Goal: Book appointment/travel/reservation

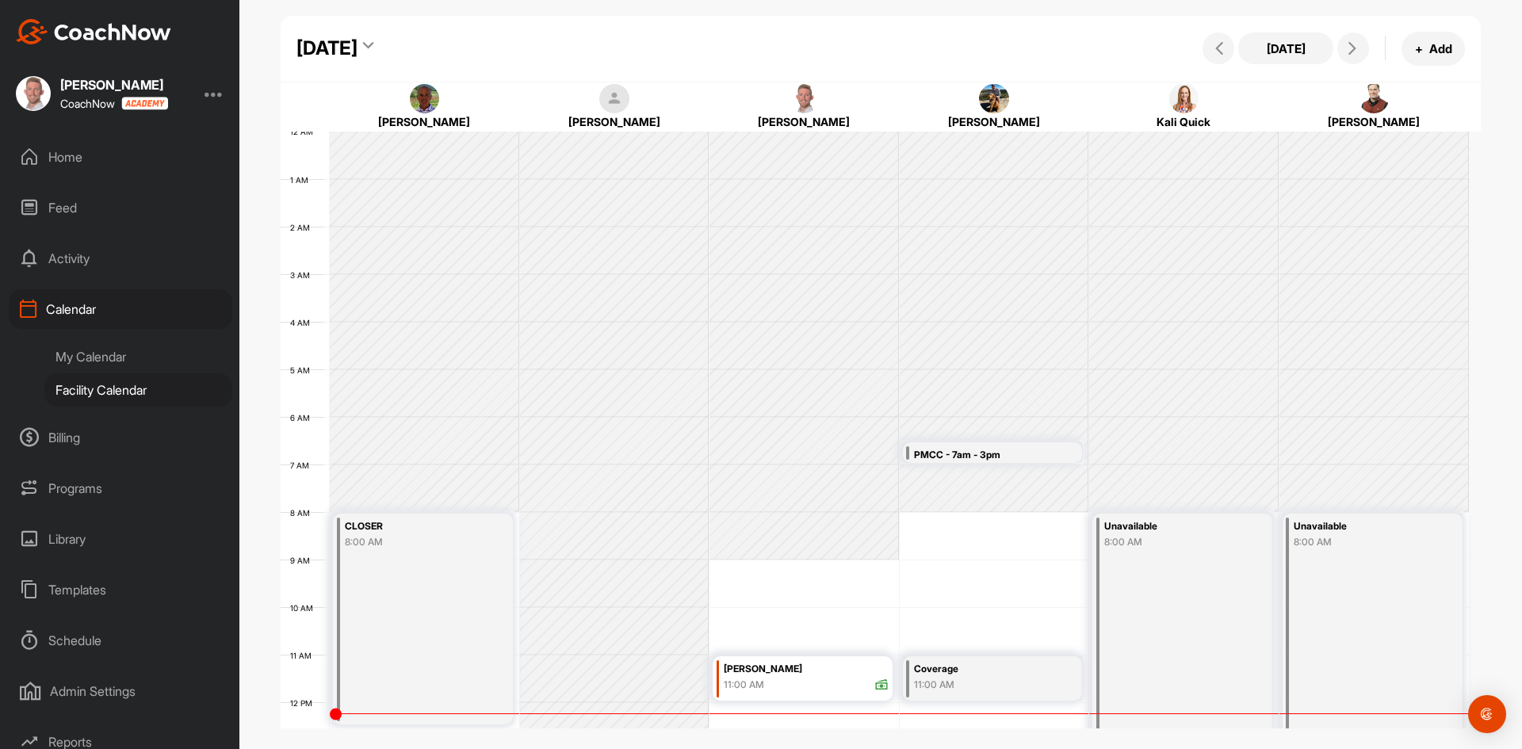
scroll to position [274, 0]
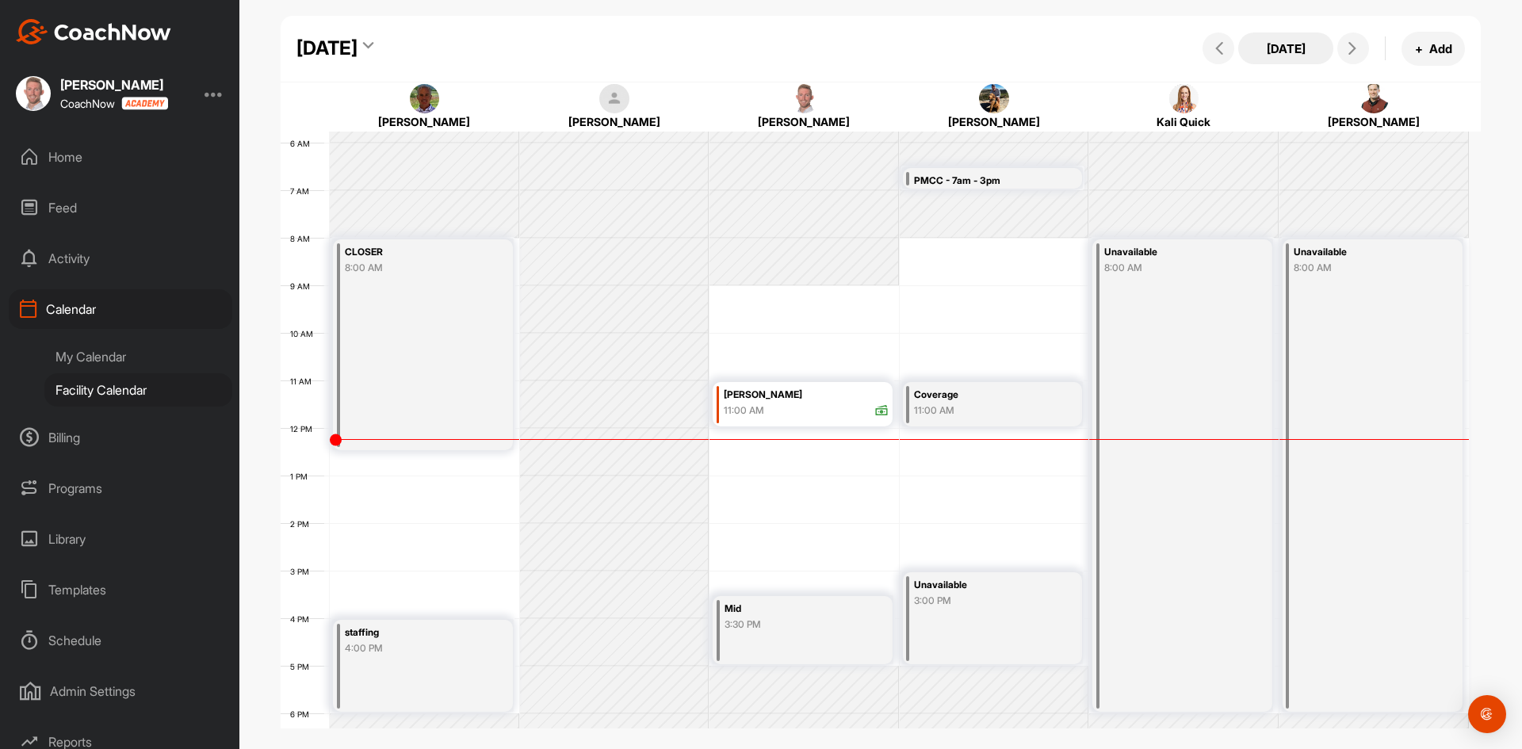
click at [1297, 50] on button "[DATE]" at bounding box center [1285, 49] width 95 height 32
click at [358, 52] on div "[DATE]" at bounding box center [326, 48] width 61 height 29
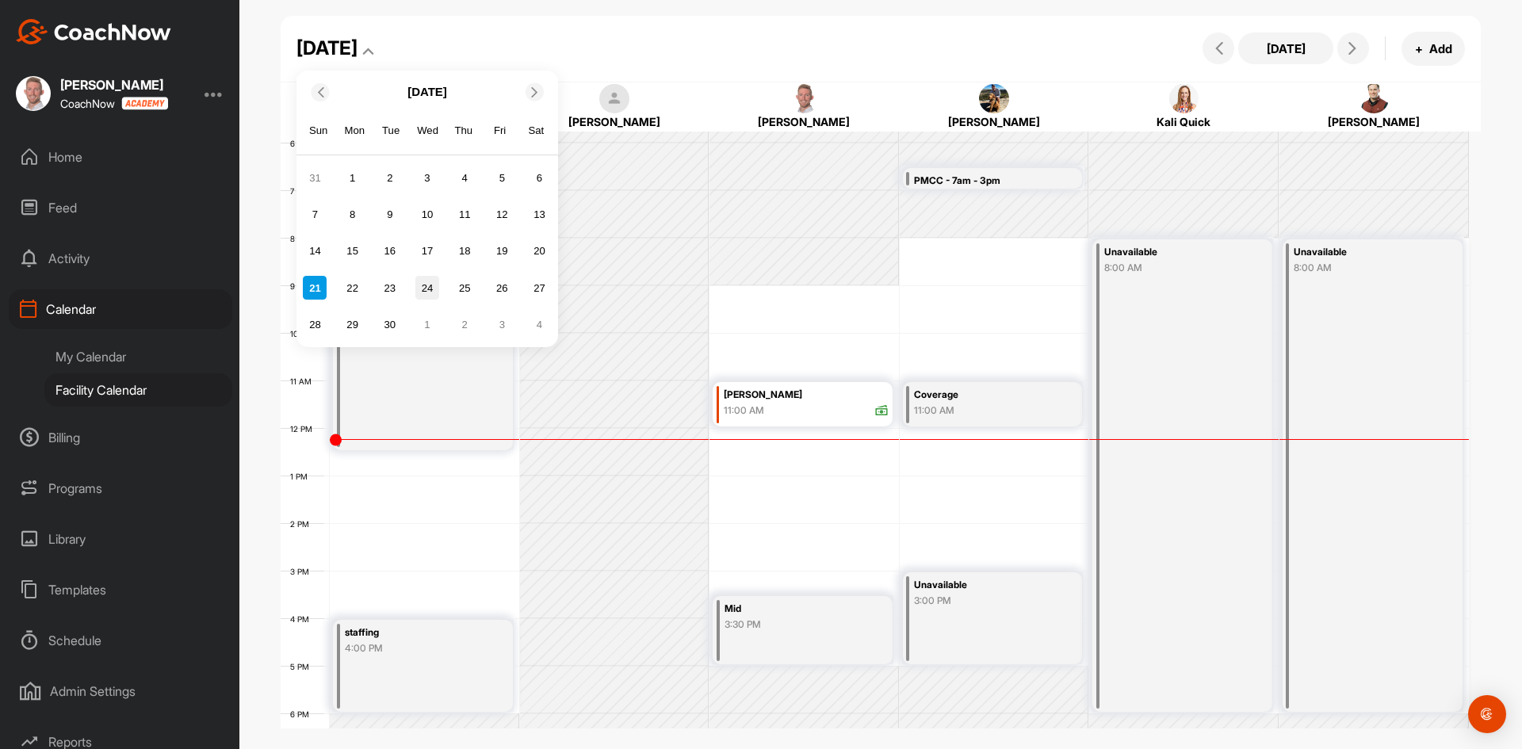
click at [426, 300] on div "24" at bounding box center [427, 288] width 24 height 24
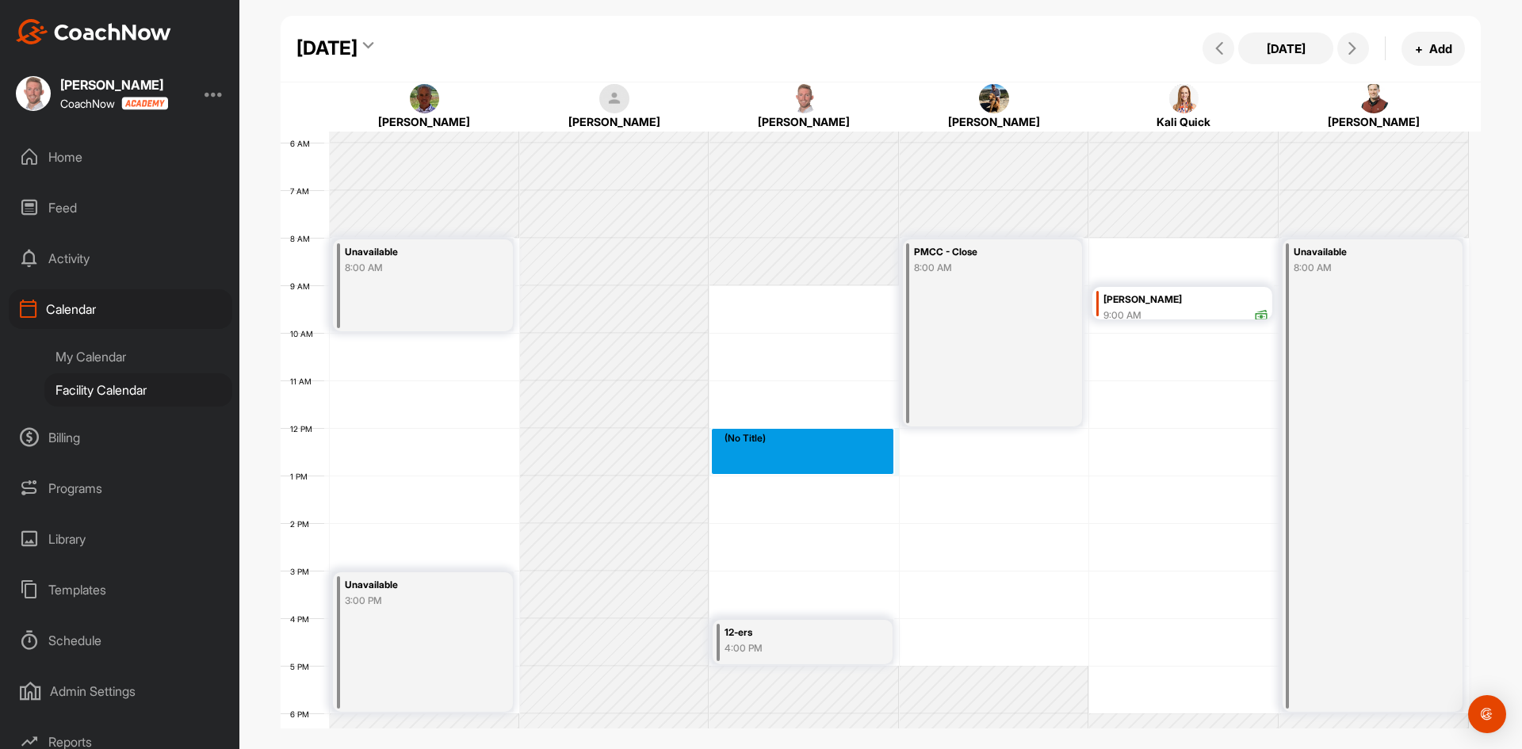
drag, startPoint x: 827, startPoint y: 436, endPoint x: 826, endPoint y: 457, distance: 21.4
click at [826, 457] on div "12 AM 1 AM 2 AM 3 AM 4 AM 5 AM 6 AM 7 AM 8 AM 9 AM 10 AM 11 AM 12 PM 1 PM 2 PM …" at bounding box center [875, 427] width 1188 height 1141
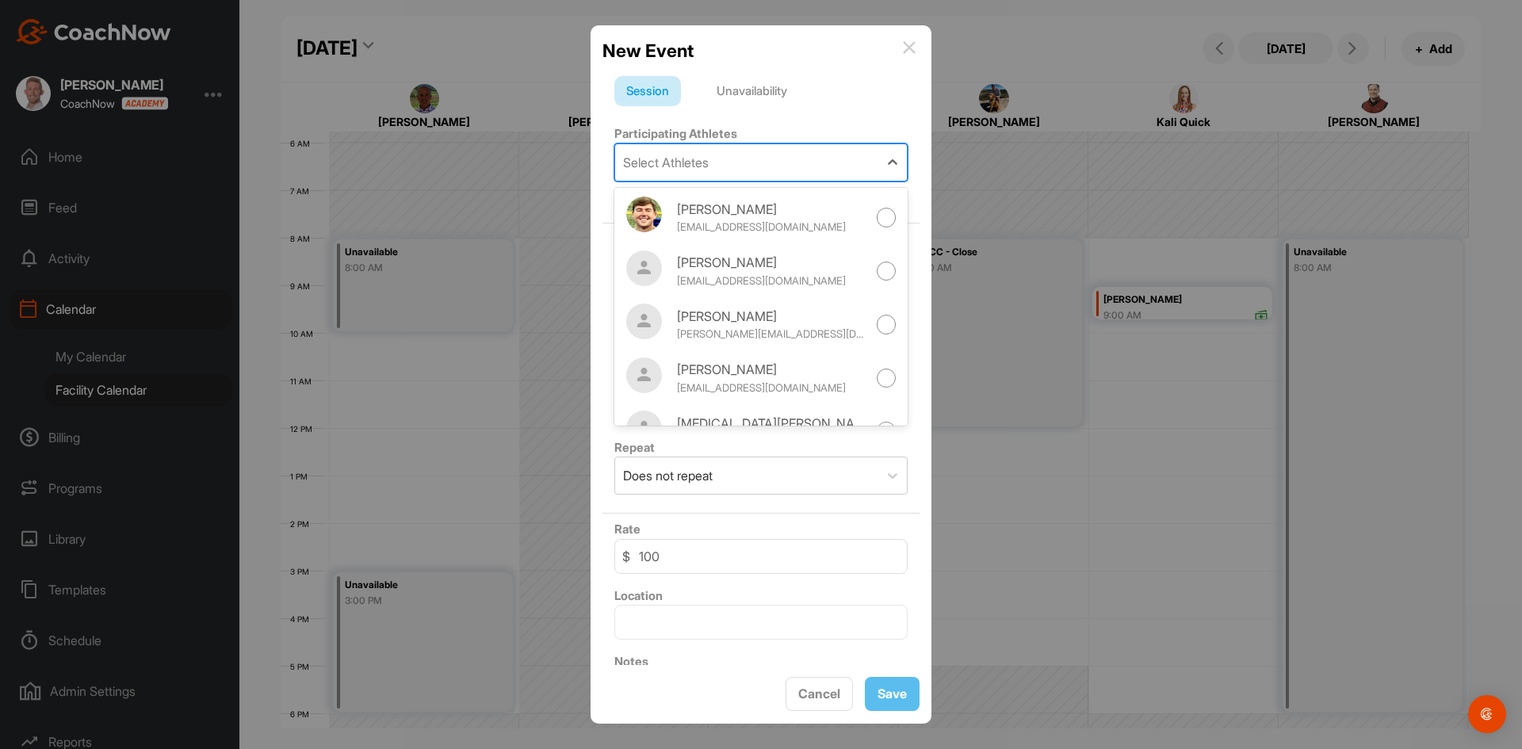
click at [751, 151] on div "Select Athletes" at bounding box center [746, 162] width 263 height 36
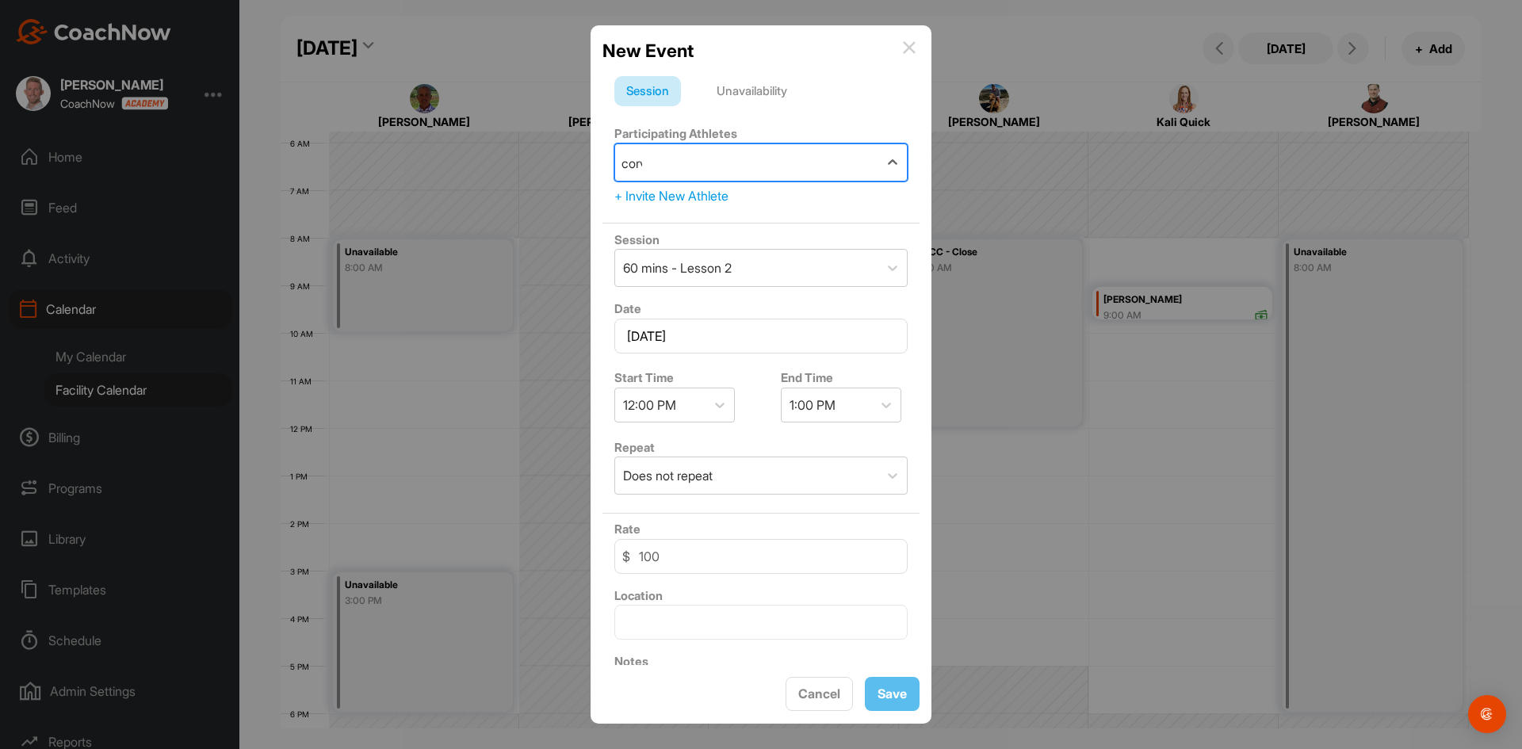
type input "corva"
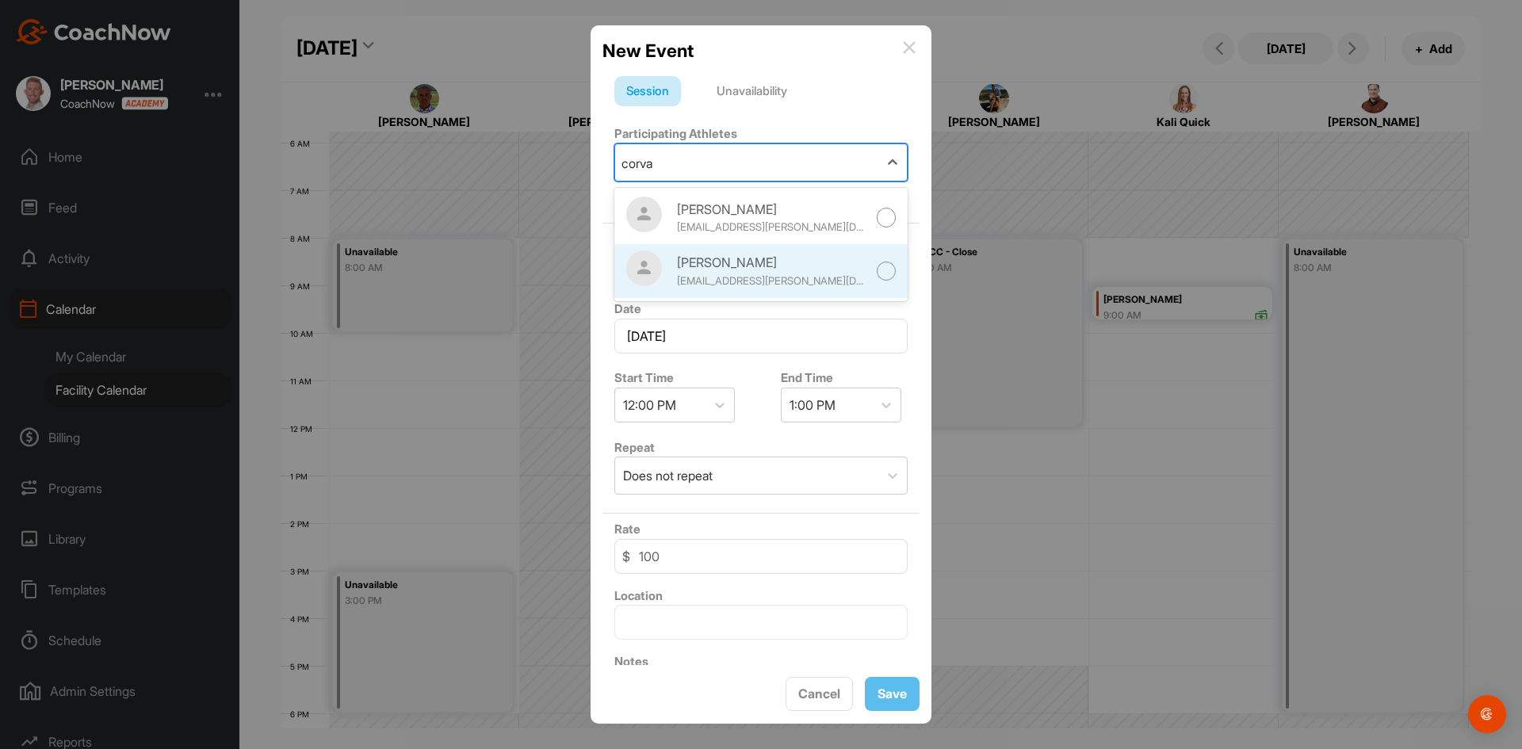
click at [774, 264] on div "[PERSON_NAME]" at bounding box center [772, 262] width 190 height 19
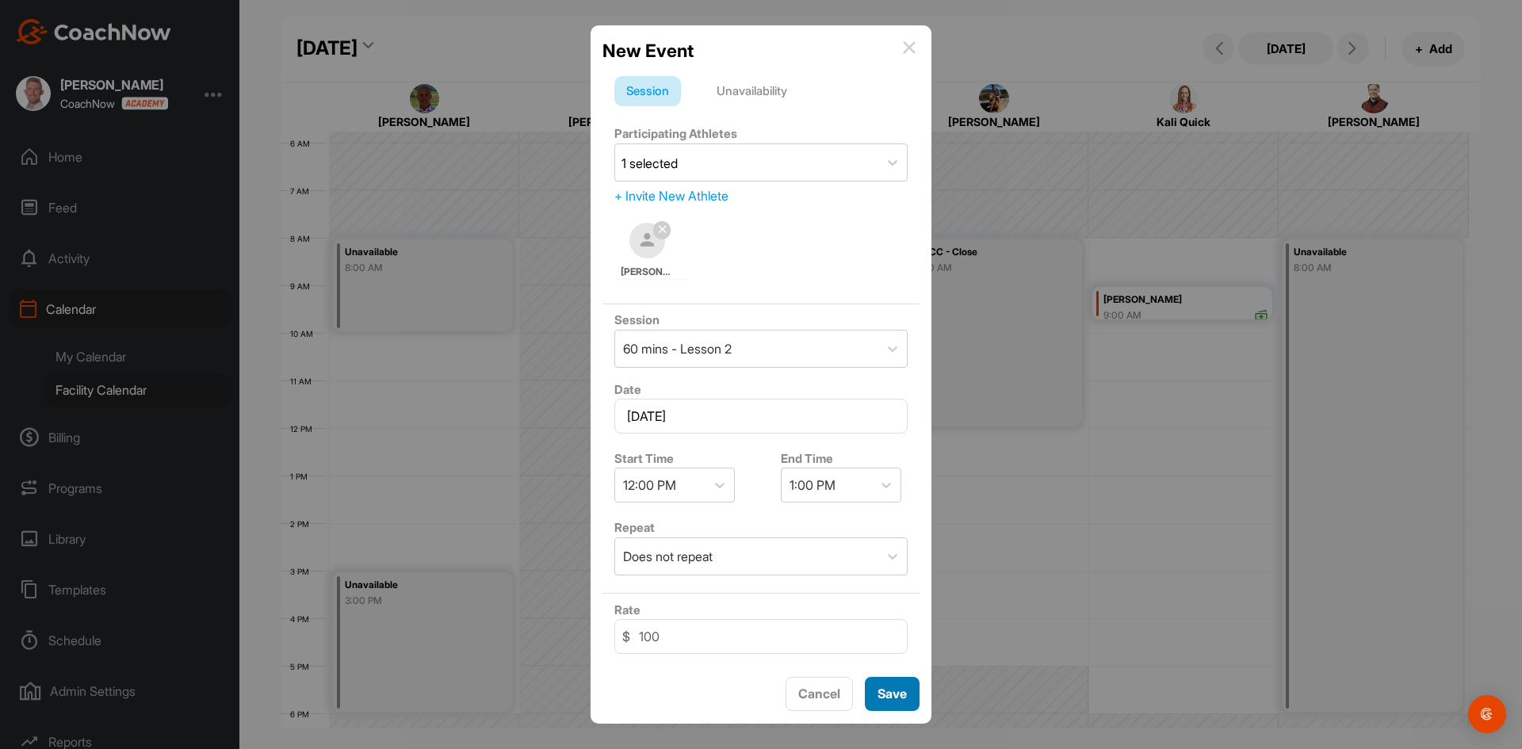
click at [890, 694] on span "Save" at bounding box center [892, 694] width 29 height 16
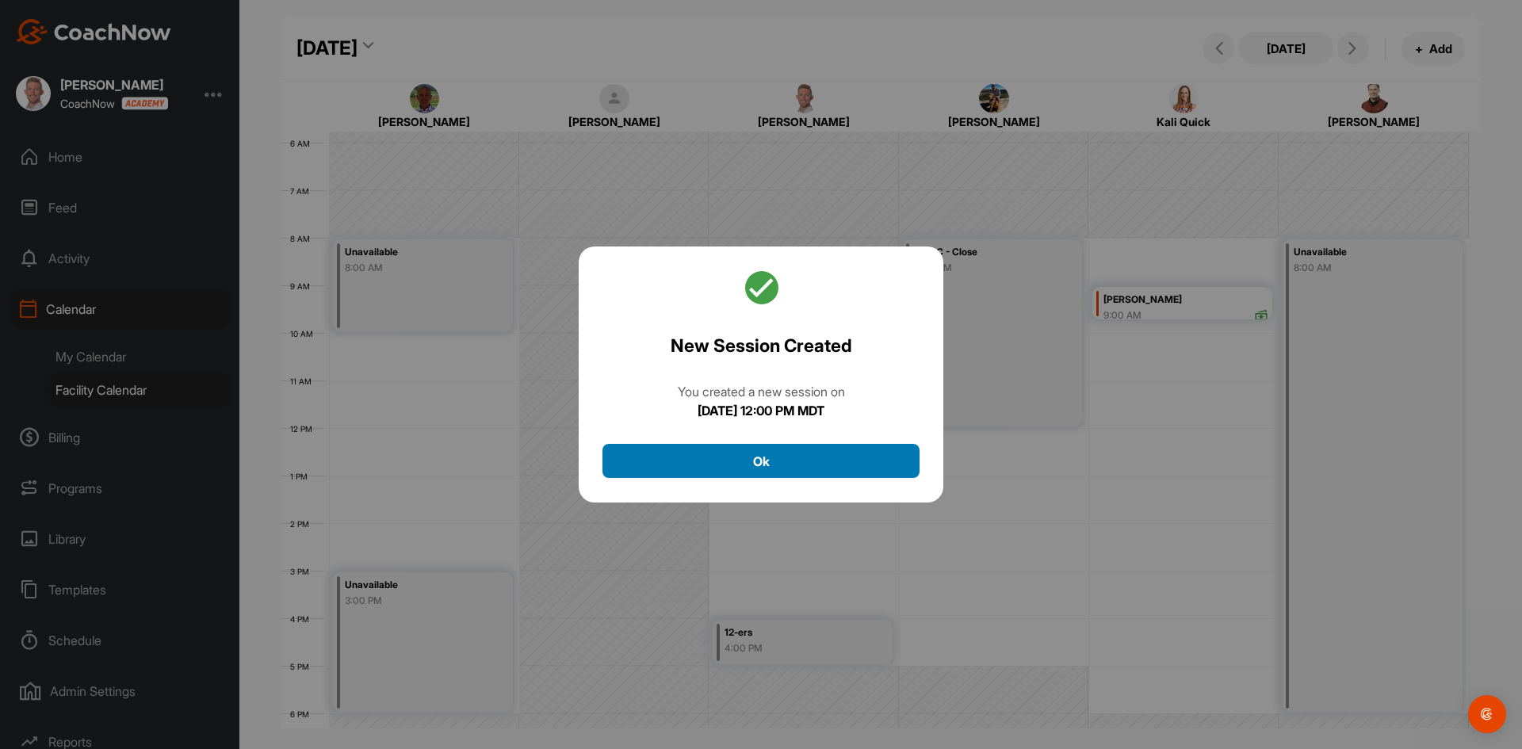
click at [812, 464] on button "Ok" at bounding box center [760, 461] width 317 height 34
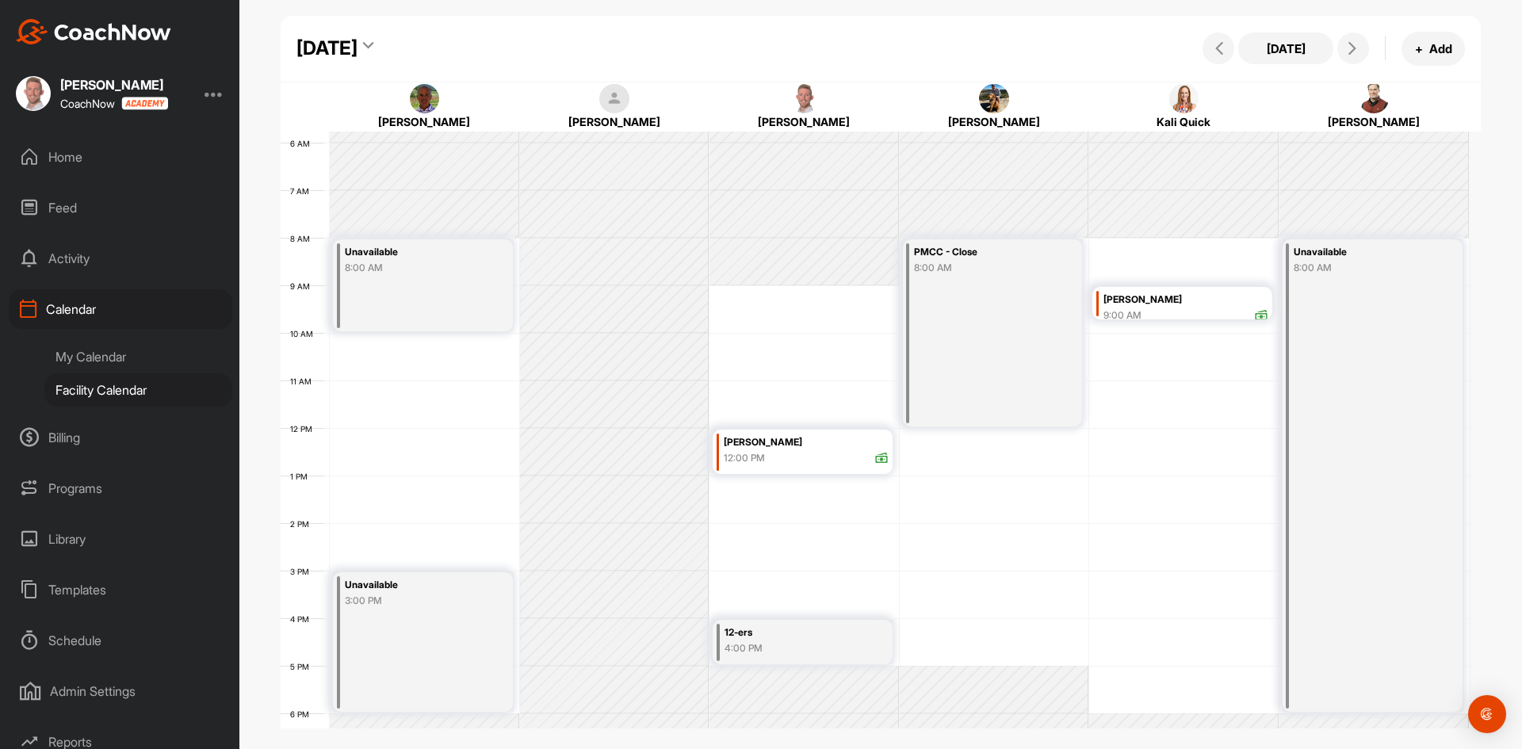
click at [859, 36] on div "[DATE] [DATE] + Add" at bounding box center [881, 49] width 1201 height 67
click at [879, 38] on div "[DATE] [DATE] + Add" at bounding box center [881, 49] width 1201 height 67
click at [897, 33] on div "[DATE] [DATE] + Add" at bounding box center [881, 49] width 1201 height 67
